Goal: Transaction & Acquisition: Purchase product/service

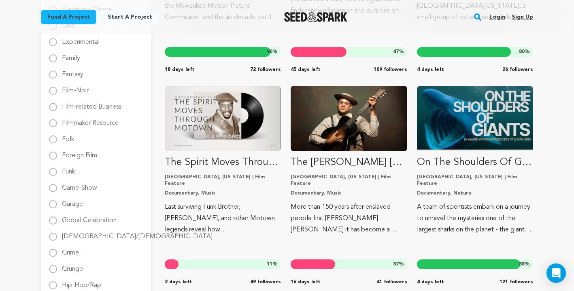
scroll to position [374, 0]
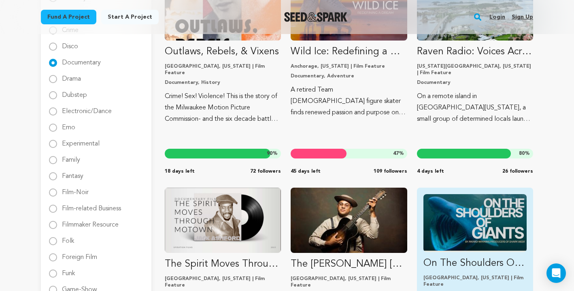
click at [464, 234] on img "Fund On The Shoulders Of Giants" at bounding box center [474, 223] width 103 height 58
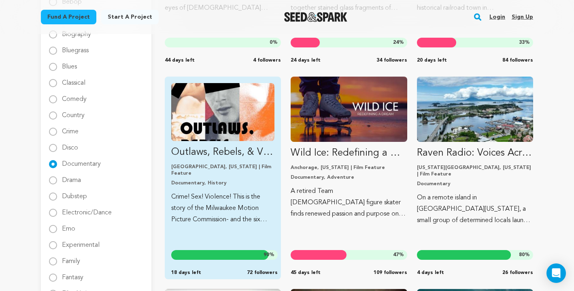
scroll to position [250, 0]
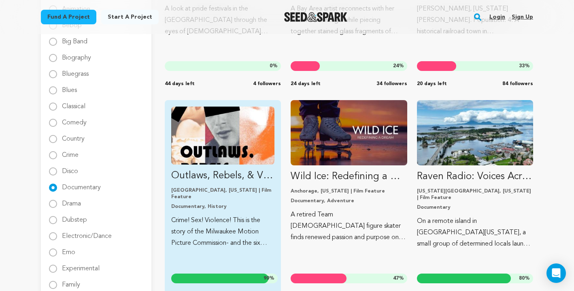
click at [256, 121] on img "Fund Outlaws, Rebels, &amp; Vixens" at bounding box center [222, 135] width 103 height 58
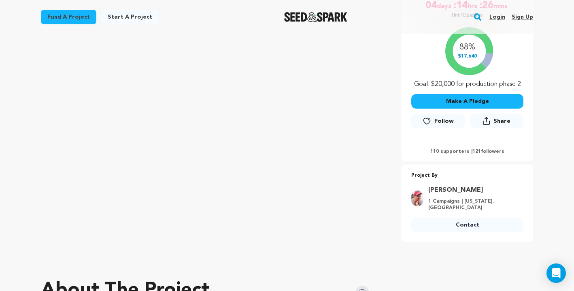
scroll to position [174, 0]
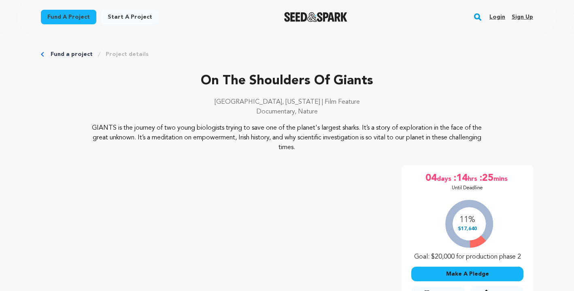
scroll to position [174, 0]
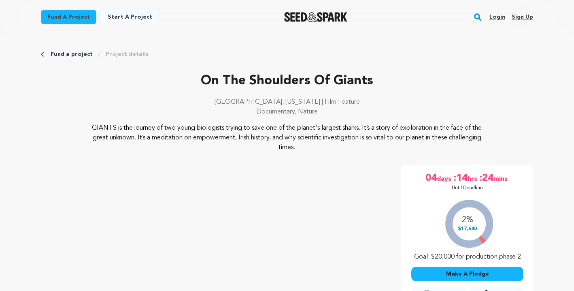
scroll to position [174, 0]
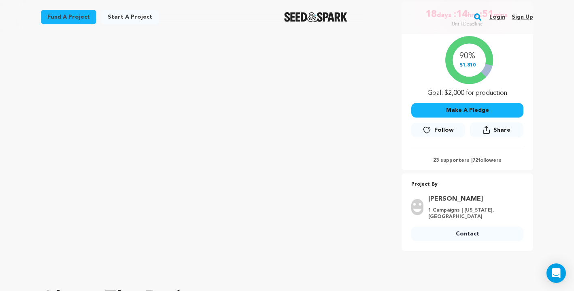
scroll to position [178, 0]
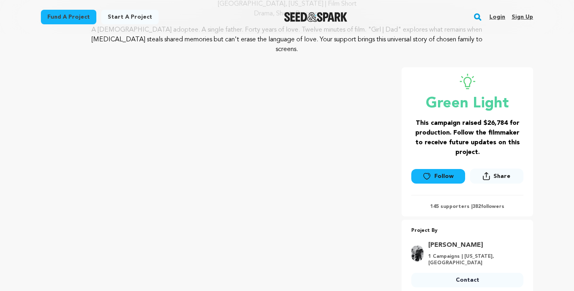
scroll to position [98, 0]
